Goal: Communication & Community: Ask a question

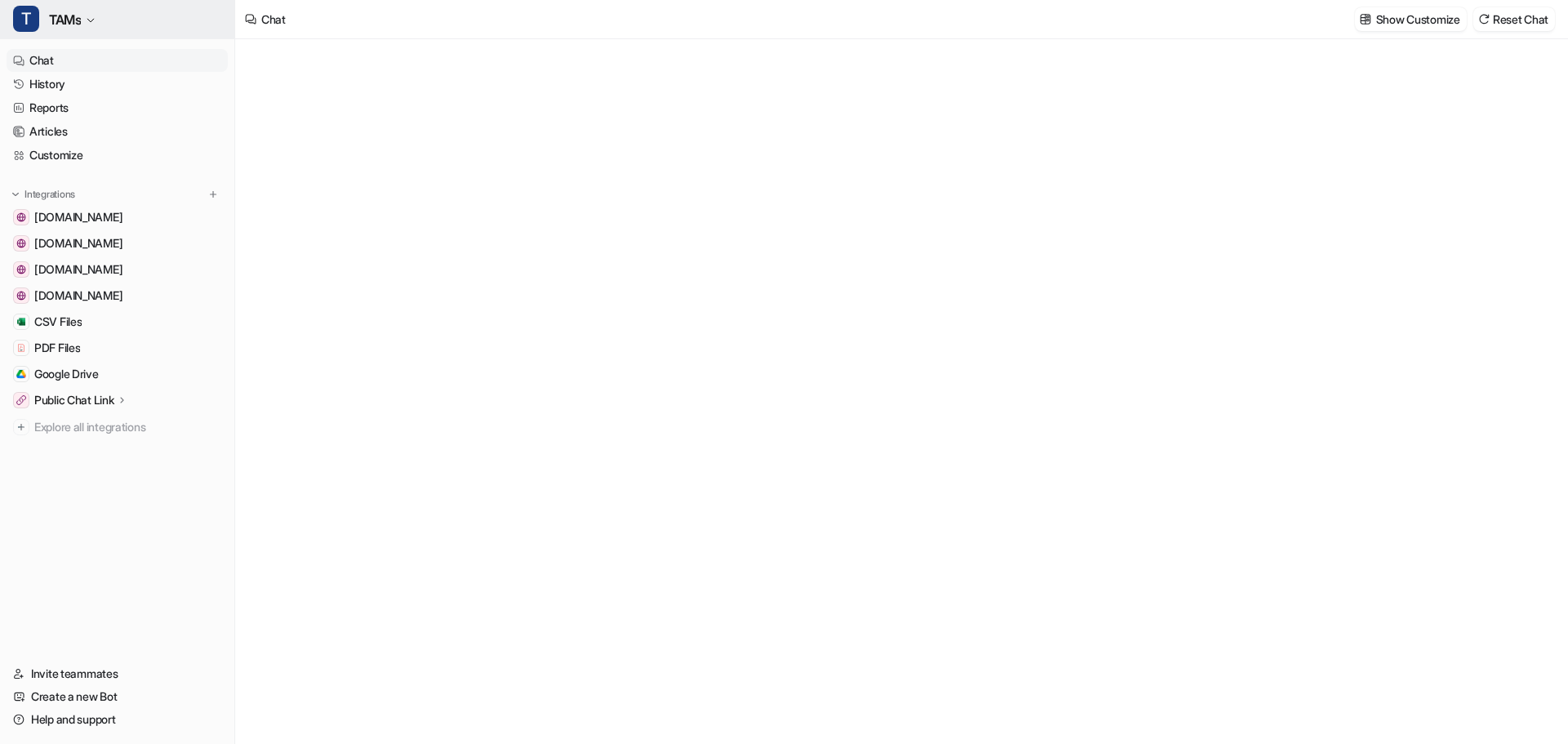
type textarea "**********"
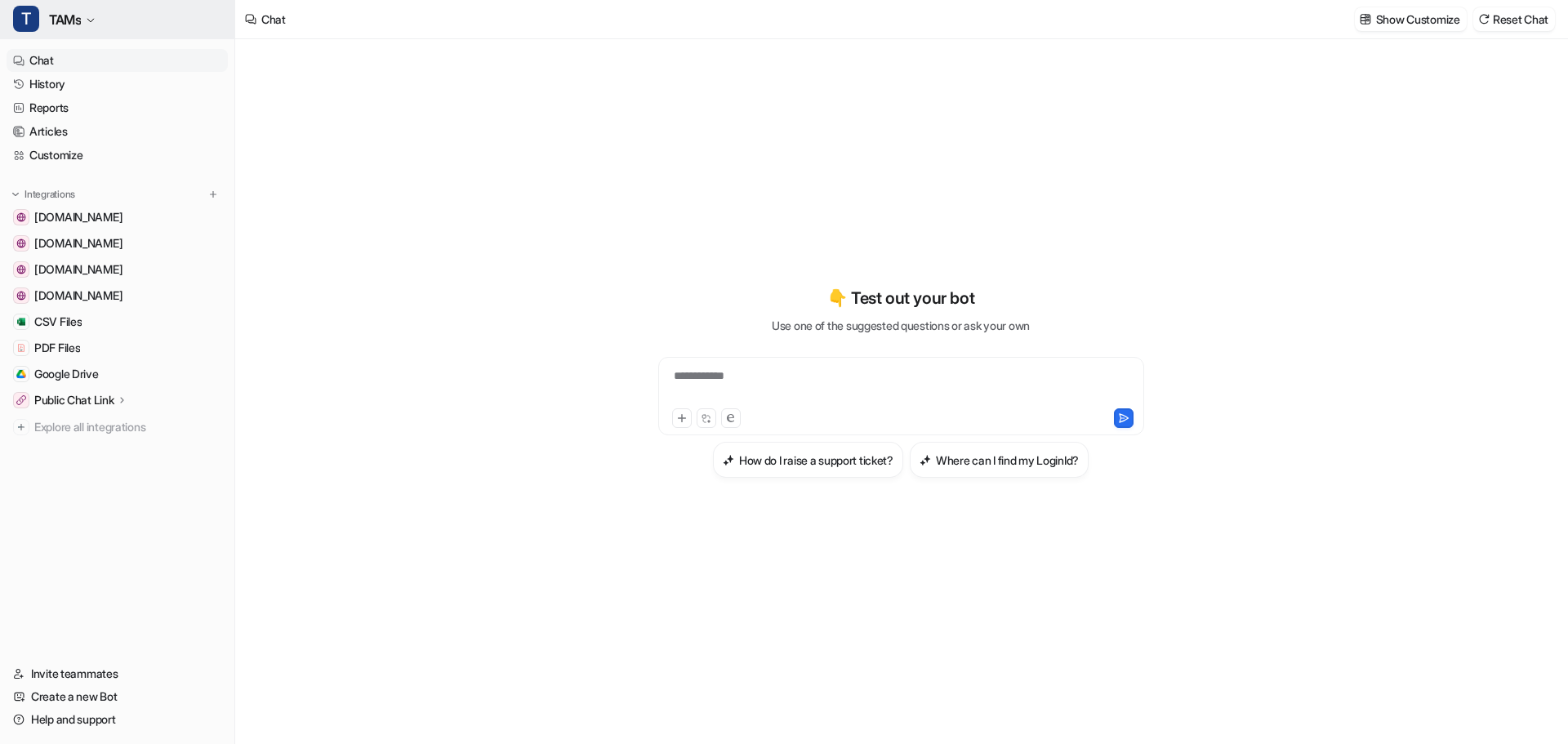
click at [67, 16] on span "TAMs" at bounding box center [65, 19] width 32 height 23
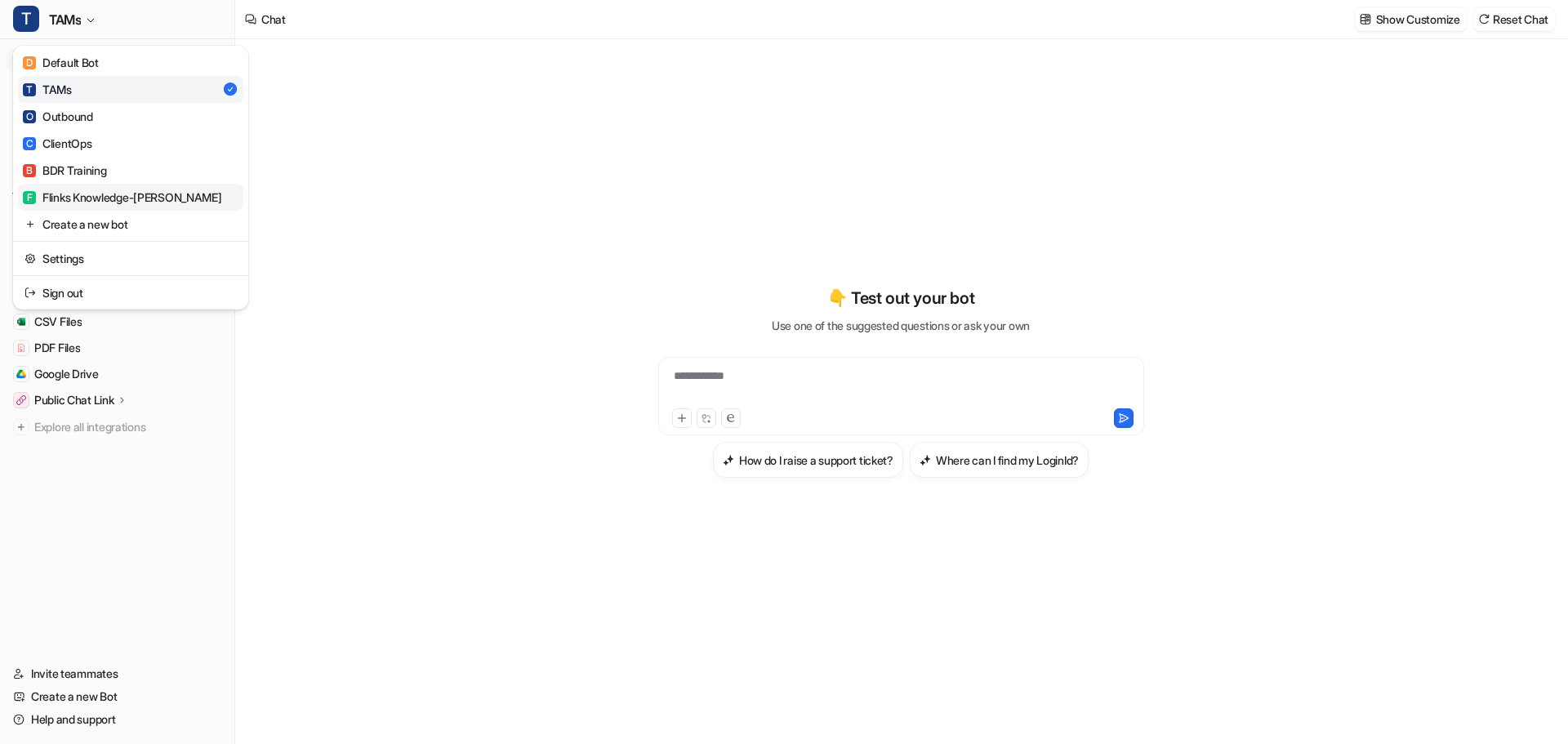
click at [85, 190] on div "F Flinks Knowledge-[PERSON_NAME]" at bounding box center [122, 197] width 200 height 17
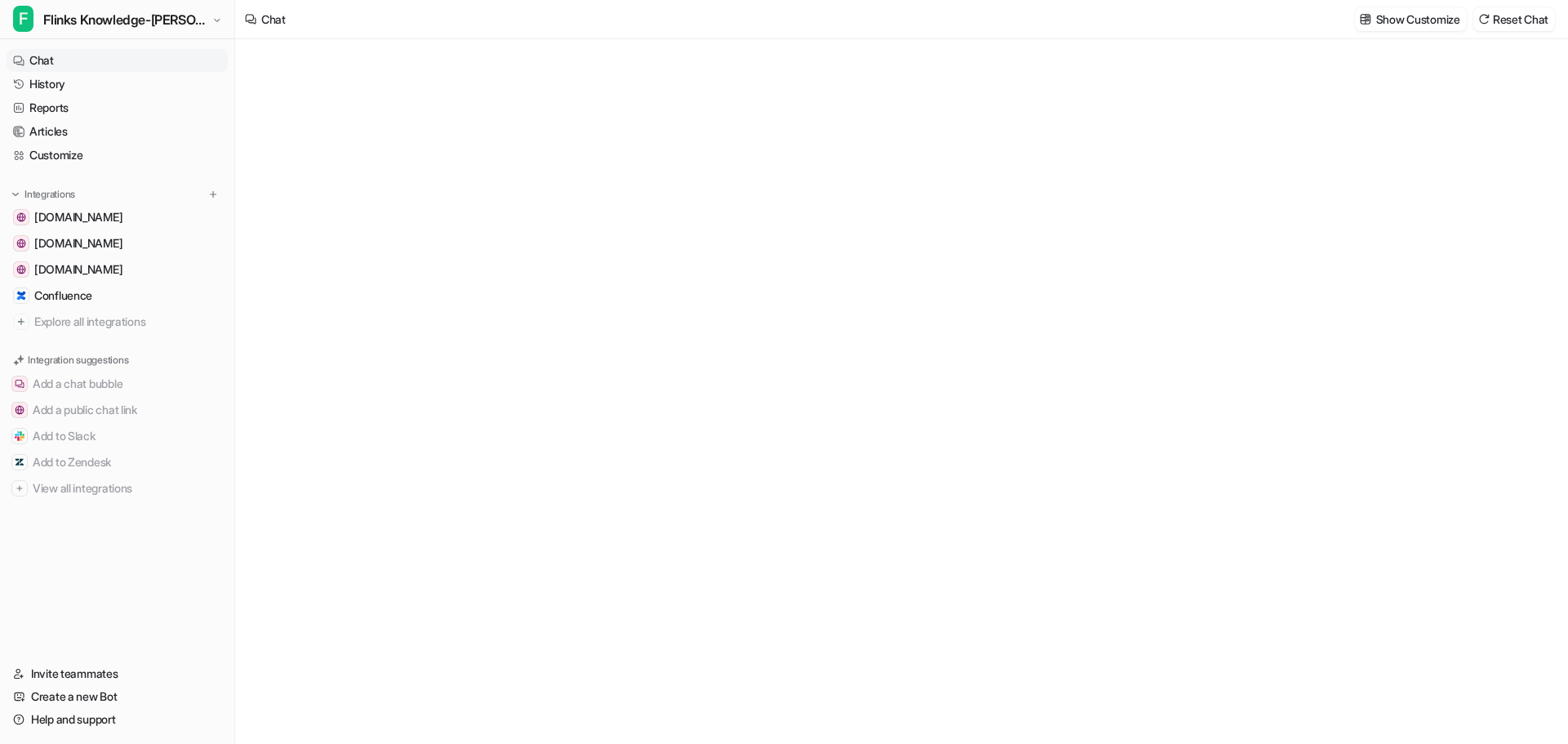
type textarea "**********"
